Goal: Find contact information: Find contact information

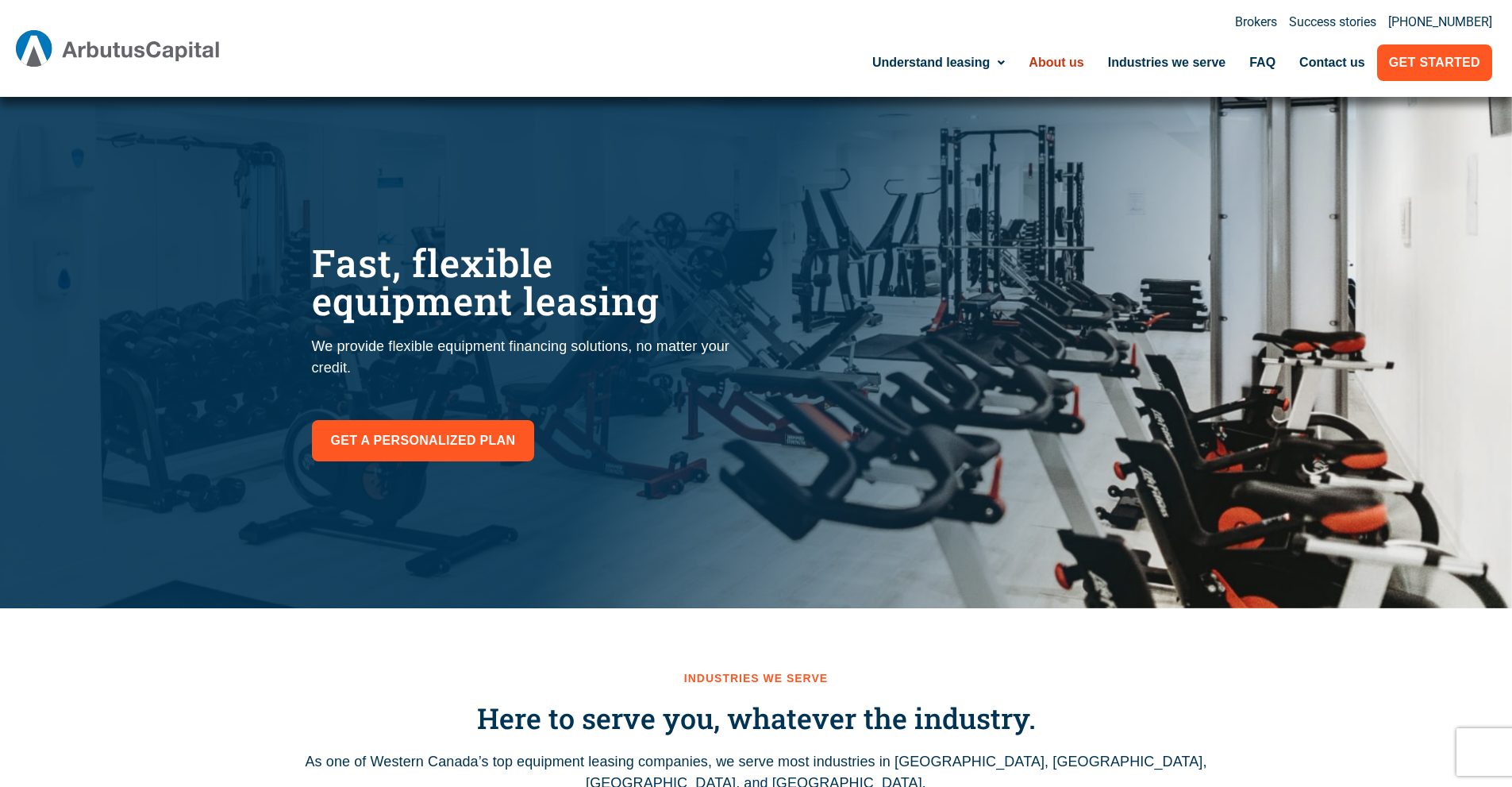
click at [1072, 61] on link "About us" at bounding box center [1055, 63] width 79 height 36
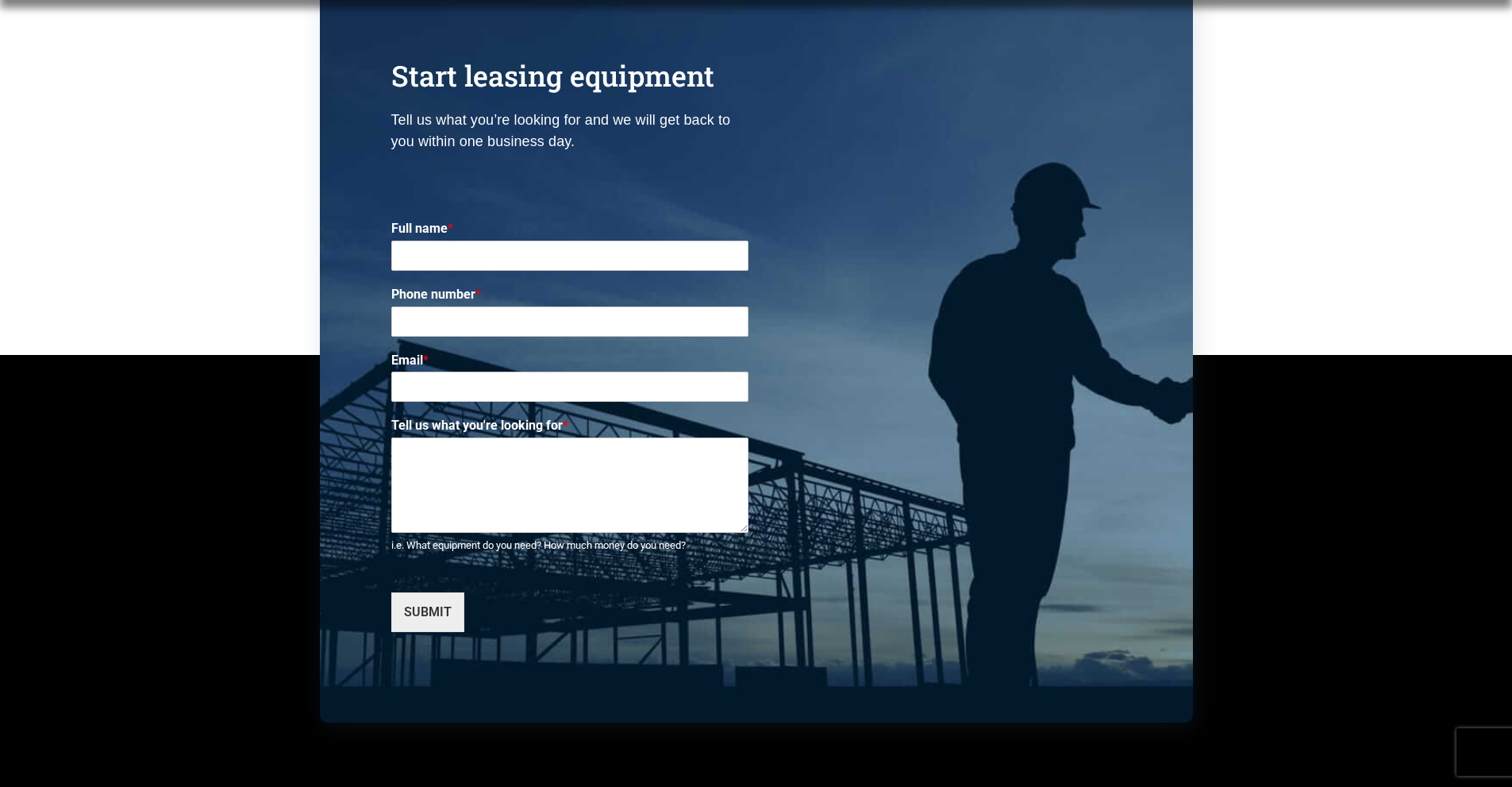
scroll to position [4143, 0]
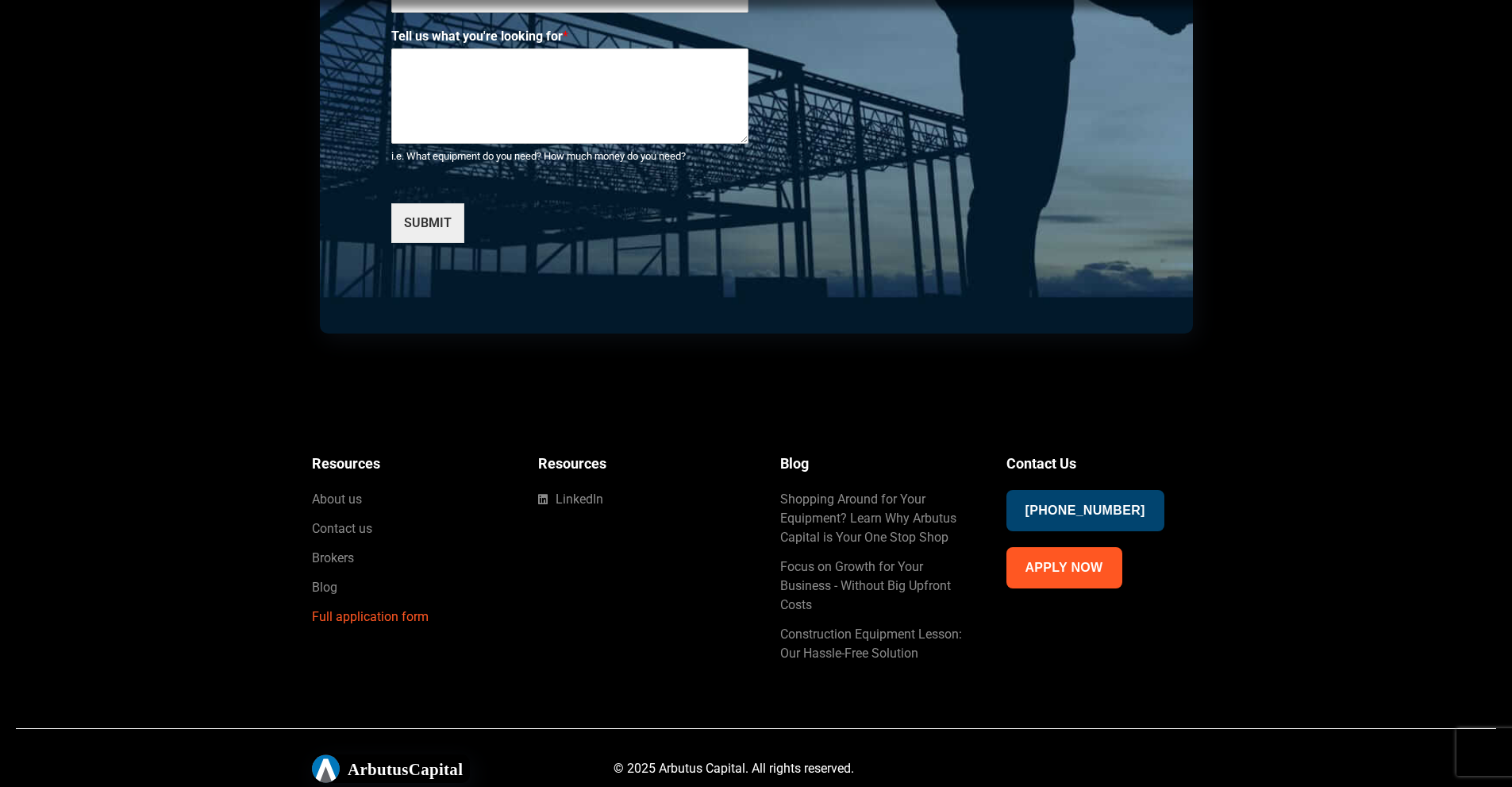
click at [410, 617] on span "Full application form" at bounding box center [370, 617] width 117 height 19
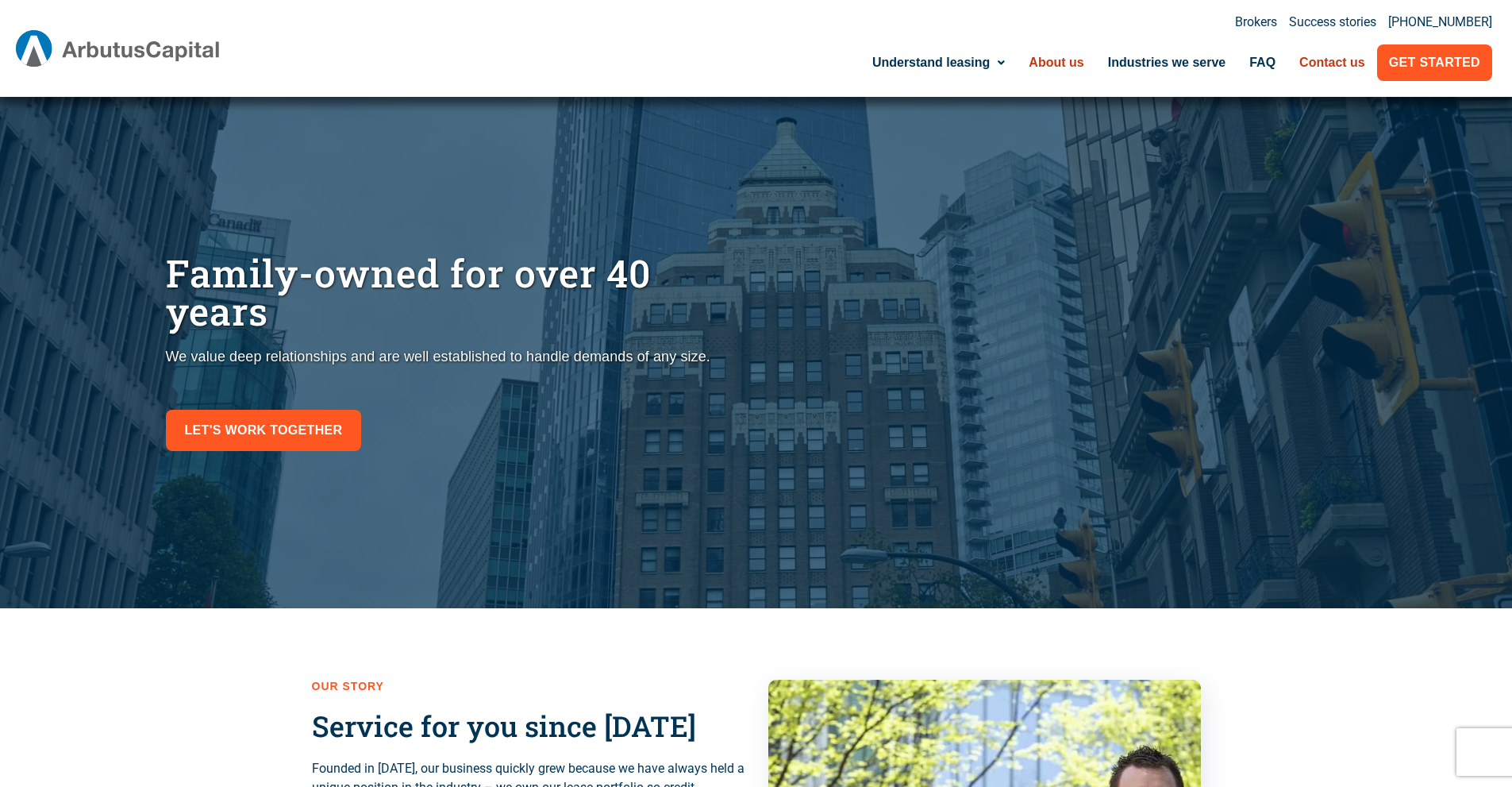
click at [1319, 66] on link "Contact us" at bounding box center [1332, 63] width 89 height 36
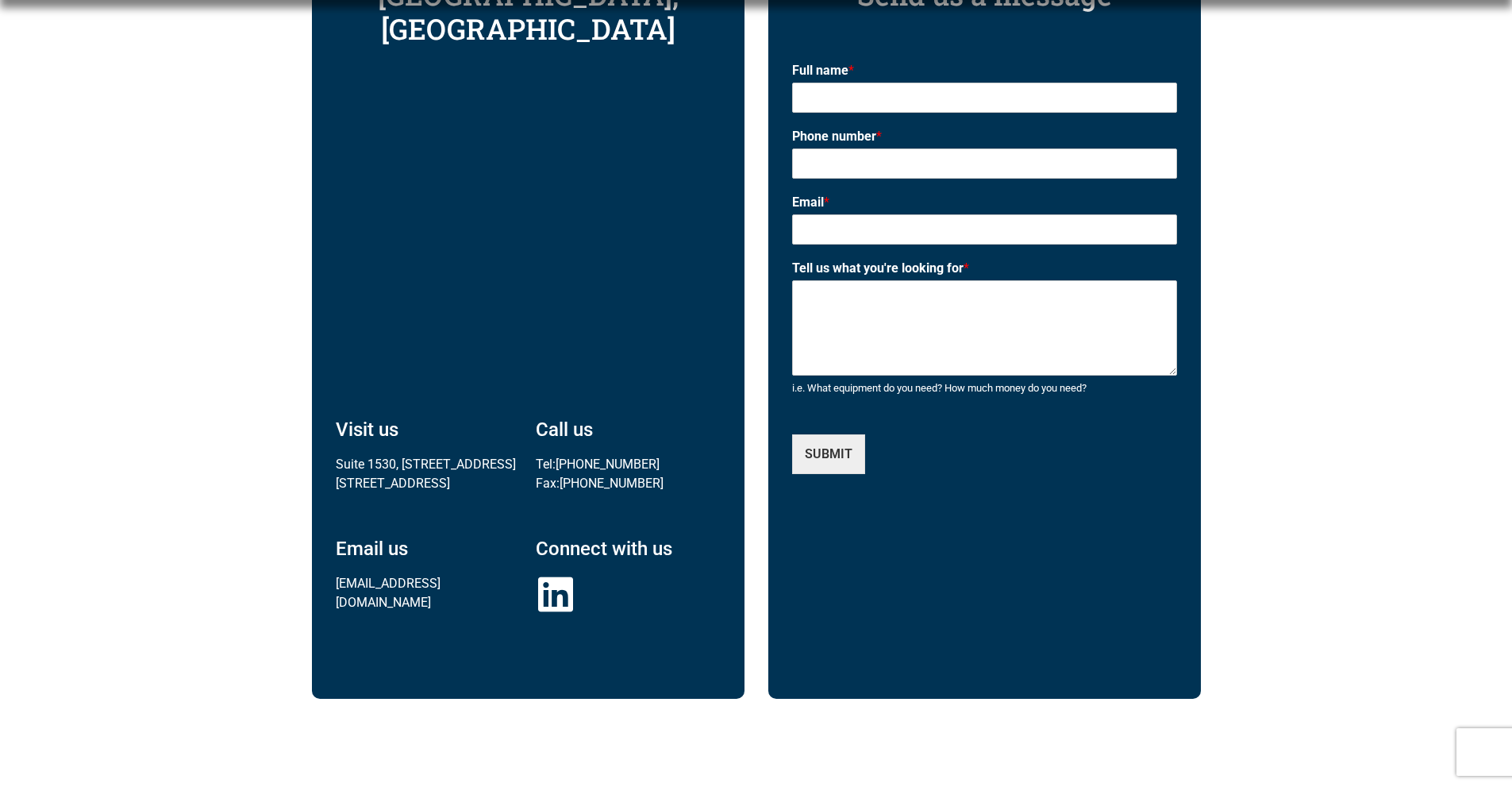
scroll to position [794, 0]
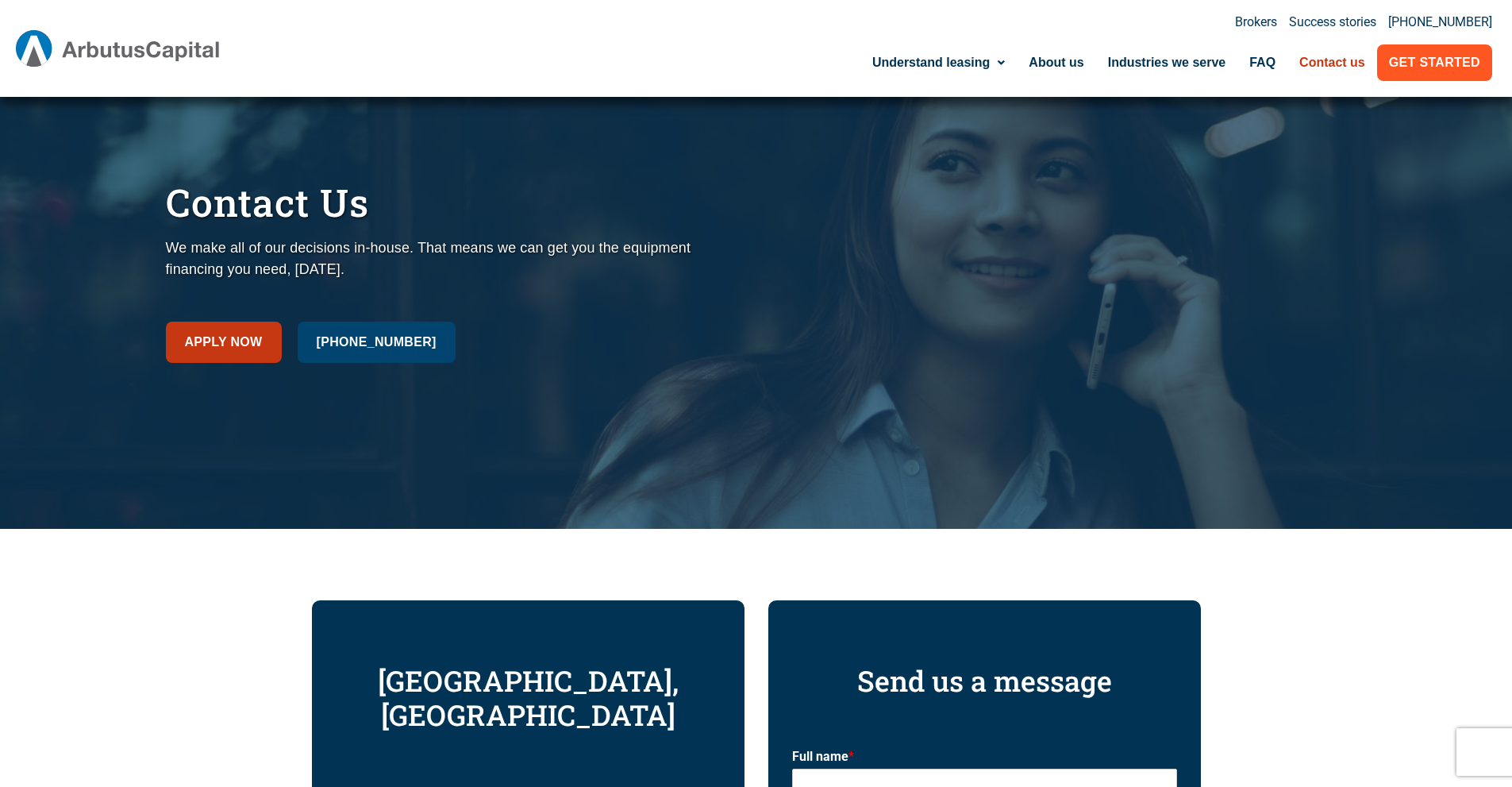
click at [244, 357] on link "Apply now" at bounding box center [224, 342] width 116 height 41
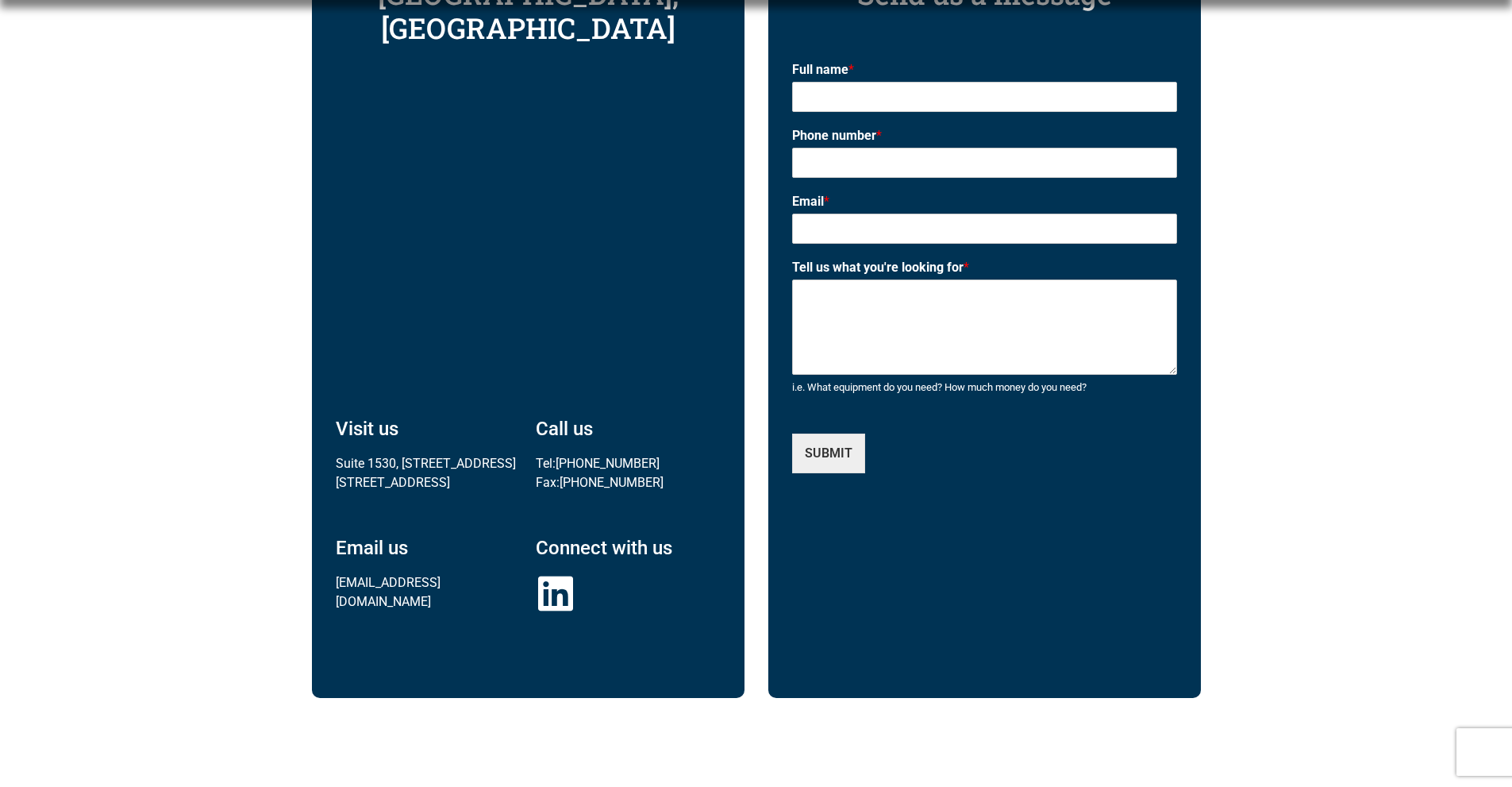
scroll to position [794, 0]
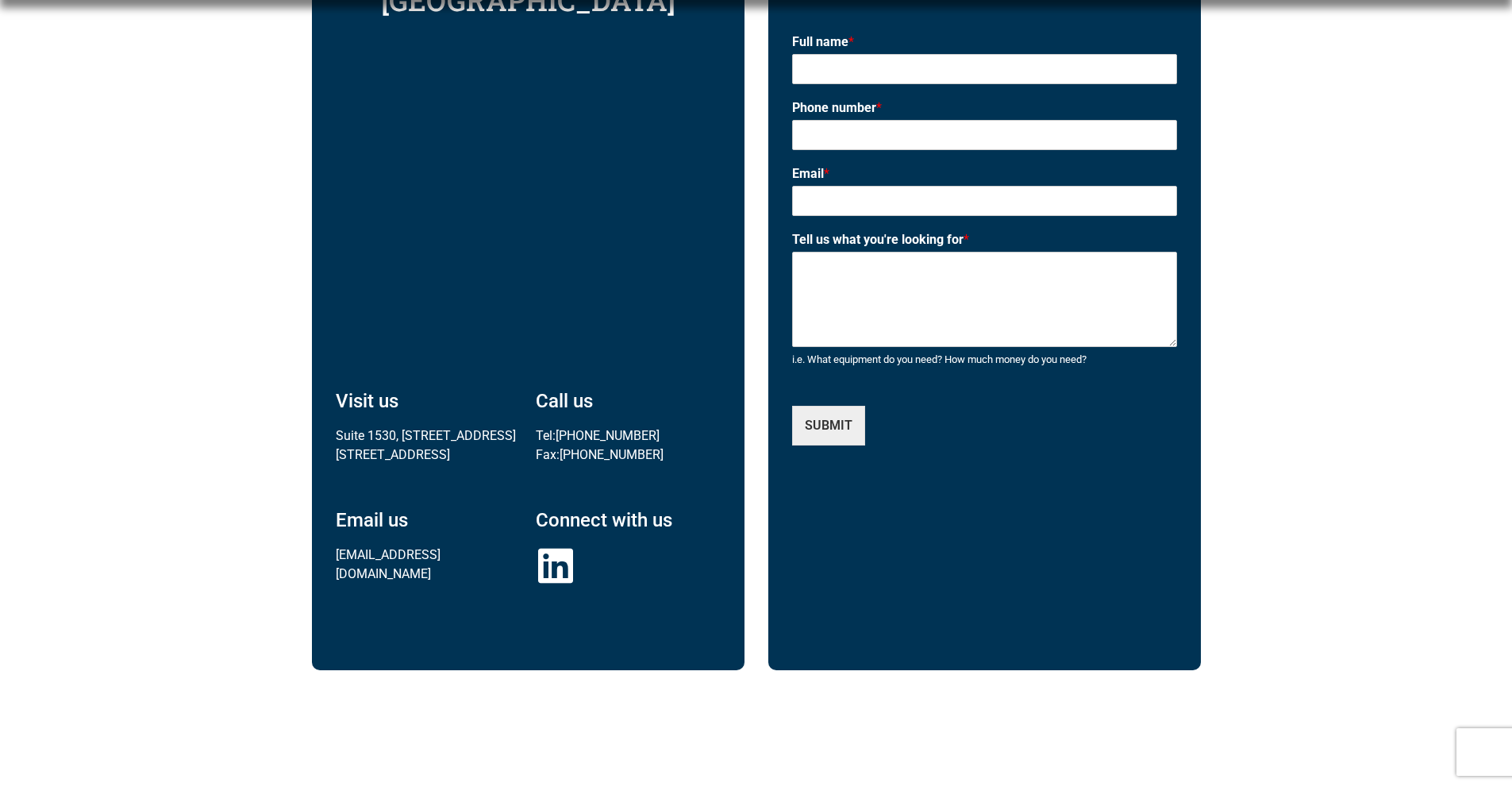
drag, startPoint x: 495, startPoint y: 522, endPoint x: 334, endPoint y: 525, distance: 161.0
click at [334, 525] on div "Vancouver, Canada Visit us Suite 1530, 355 Burrard St. Vancouver, BC V6C 2G8 Ca…" at bounding box center [529, 278] width 433 height 784
copy link "lease@arbutuscapital.com"
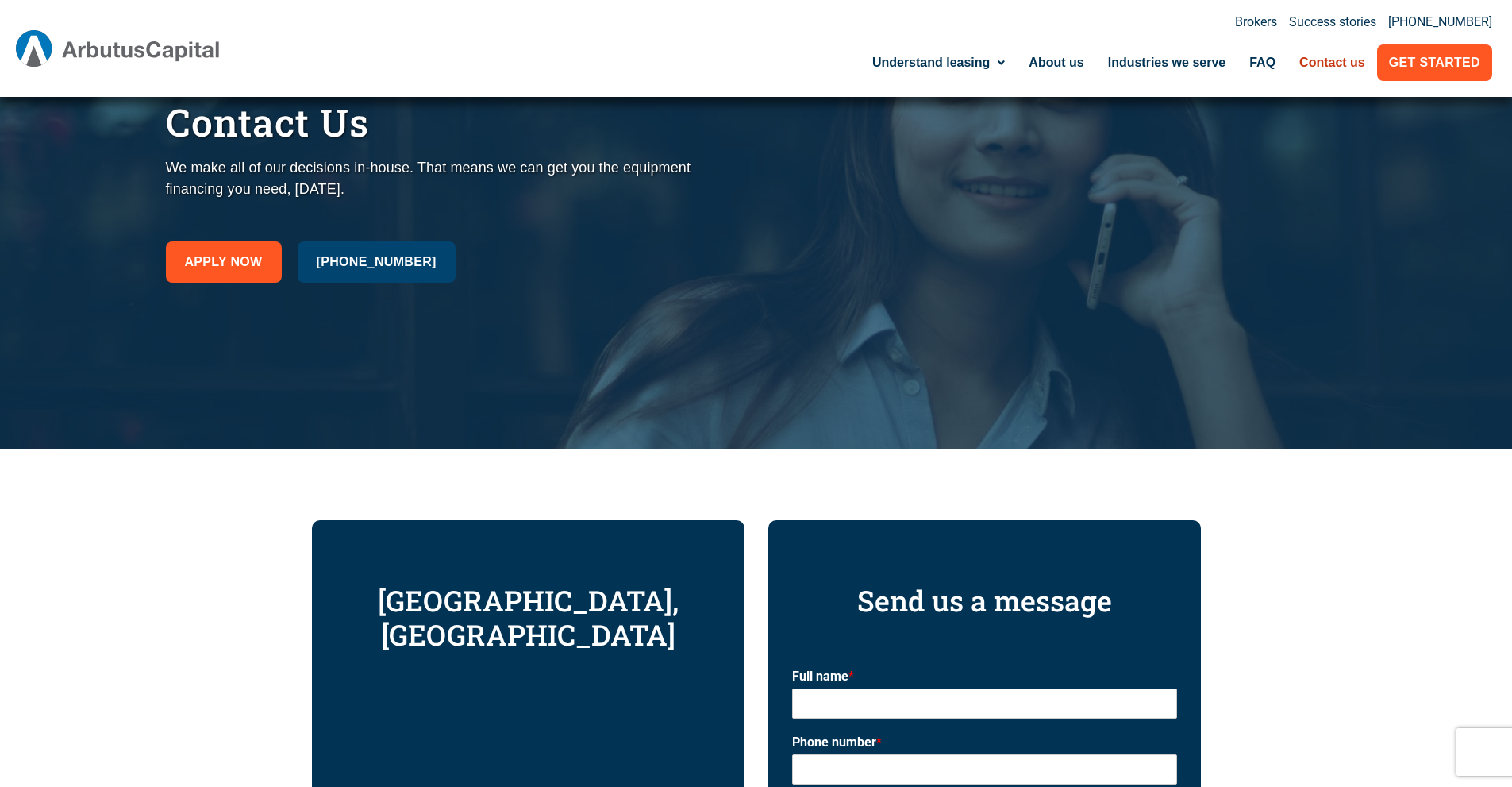
scroll to position [159, 0]
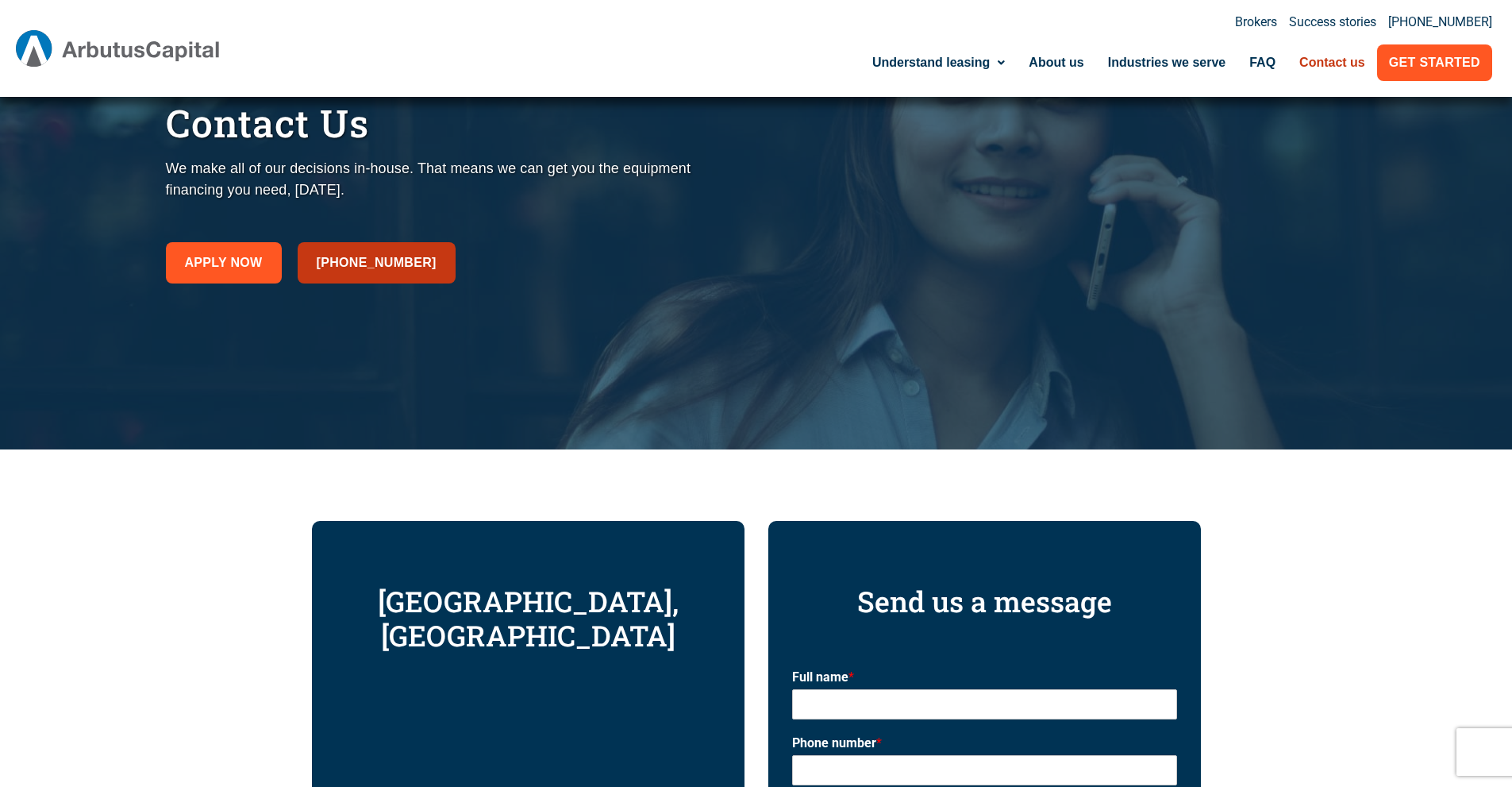
drag, startPoint x: 431, startPoint y: 264, endPoint x: 318, endPoint y: 266, distance: 113.0
click at [318, 266] on div "Apply now 1-800-510-8040" at bounding box center [457, 262] width 583 height 41
copy span "[PHONE_NUMBER]"
